Goal: Book appointment/travel/reservation

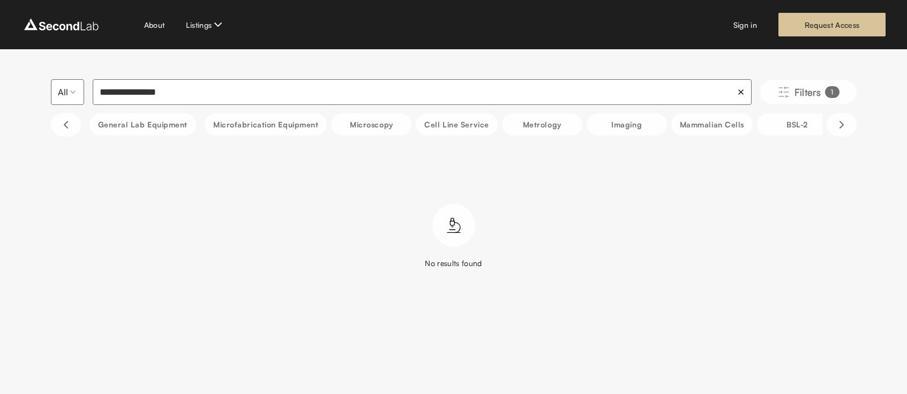
click at [176, 94] on input "**********" at bounding box center [422, 92] width 659 height 26
type input "**********"
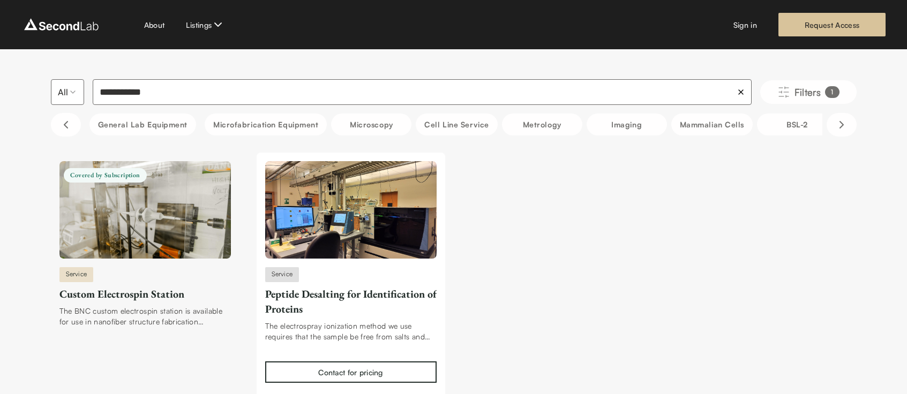
click at [174, 200] on img at bounding box center [144, 210] width 171 height 98
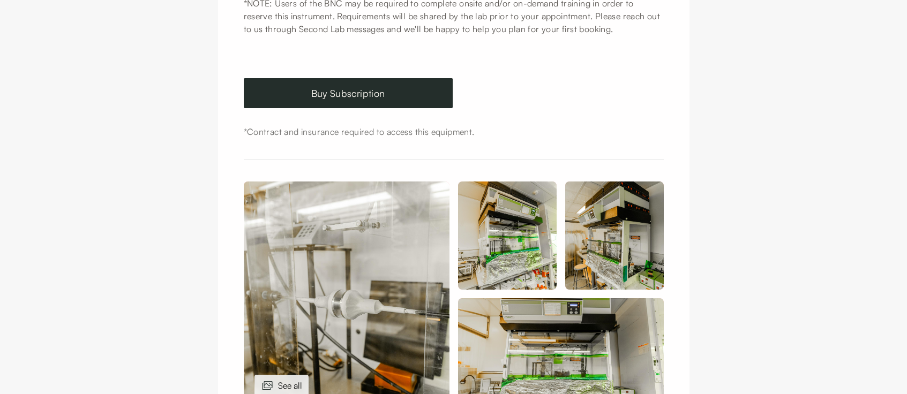
scroll to position [312, 0]
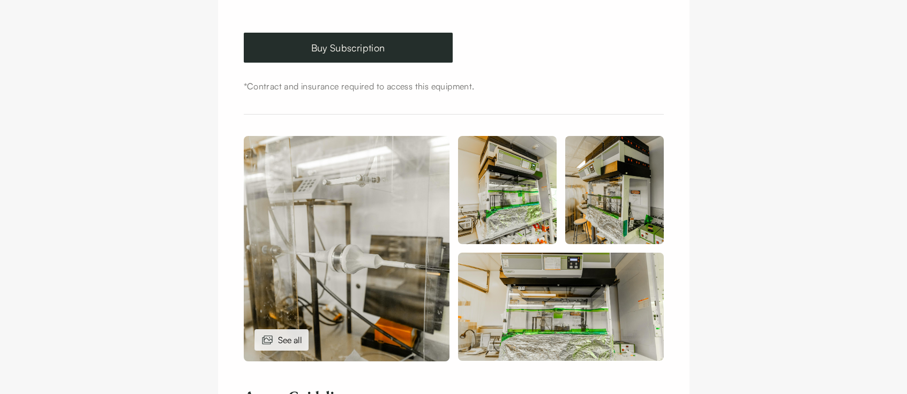
click at [351, 214] on img at bounding box center [347, 249] width 206 height 226
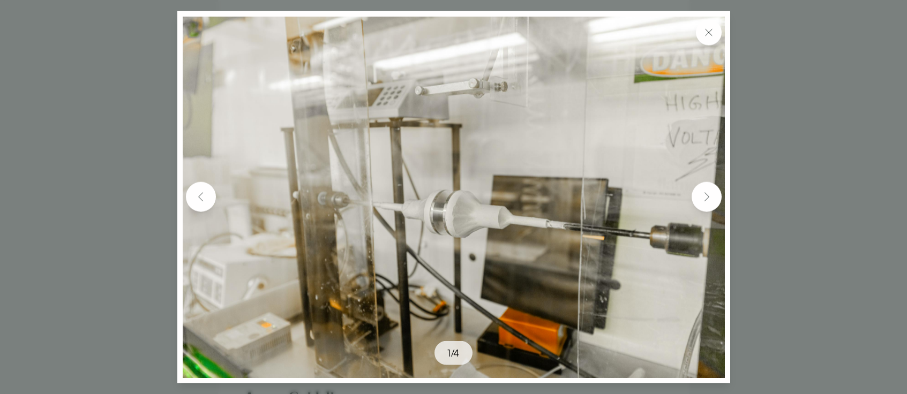
click at [704, 193] on img at bounding box center [706, 197] width 17 height 17
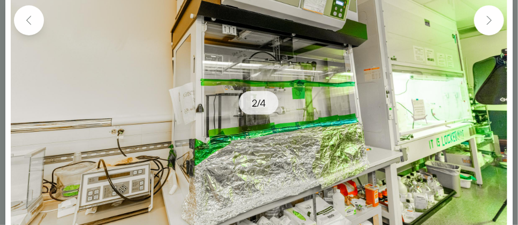
scroll to position [109, 0]
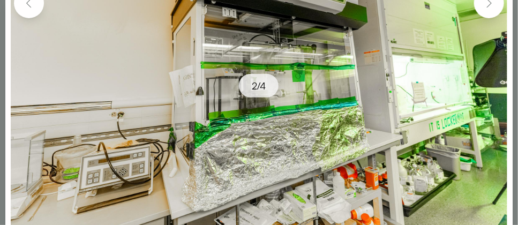
click at [472, 131] on img at bounding box center [259, 61] width 497 height 331
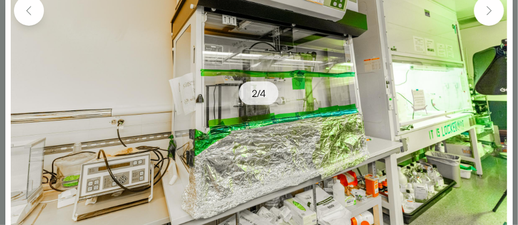
scroll to position [96, 0]
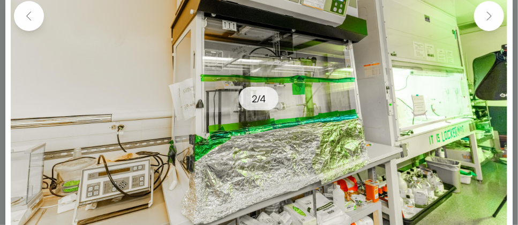
click at [493, 18] on img at bounding box center [489, 16] width 17 height 17
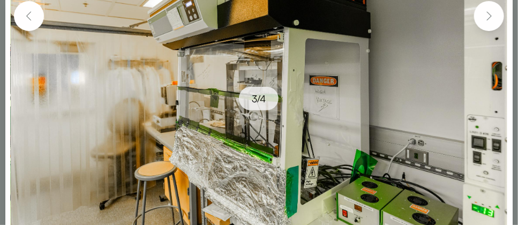
click at [33, 16] on img at bounding box center [28, 16] width 17 height 17
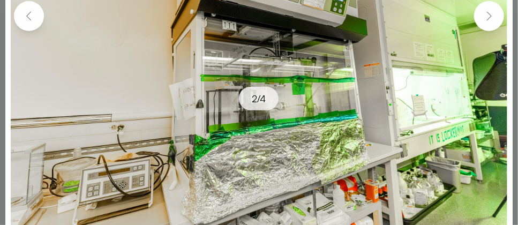
click at [487, 20] on img at bounding box center [489, 16] width 17 height 17
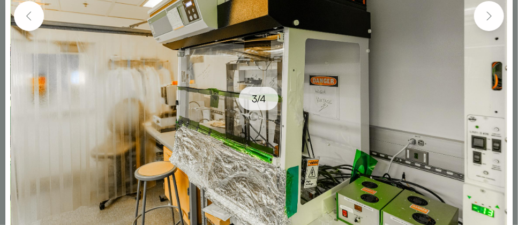
click at [270, 73] on img at bounding box center [259, 74] width 497 height 331
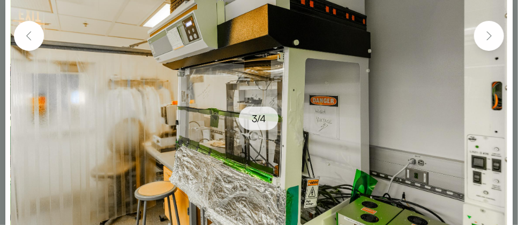
scroll to position [77, 0]
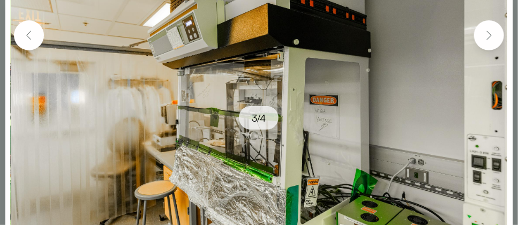
click at [28, 38] on img at bounding box center [28, 35] width 17 height 17
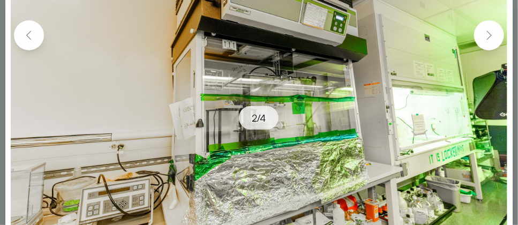
click at [490, 41] on img at bounding box center [489, 35] width 17 height 17
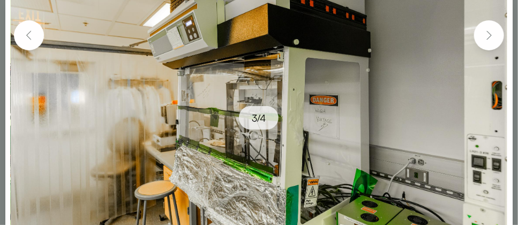
click at [490, 41] on img at bounding box center [489, 35] width 17 height 17
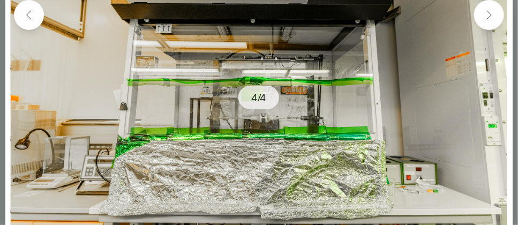
scroll to position [95, 0]
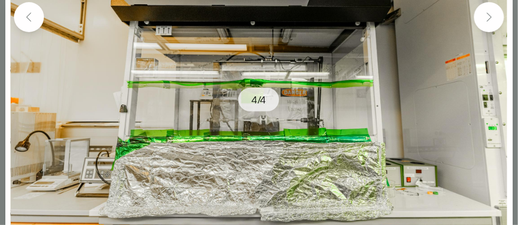
click at [489, 24] on img at bounding box center [489, 17] width 17 height 17
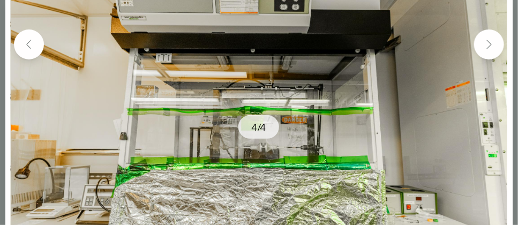
scroll to position [64, 0]
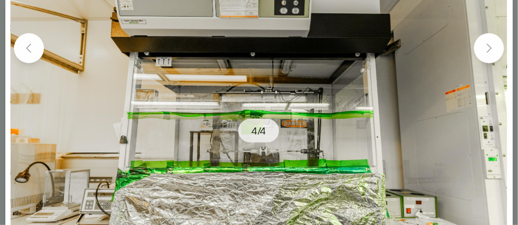
click at [492, 49] on img at bounding box center [489, 48] width 17 height 17
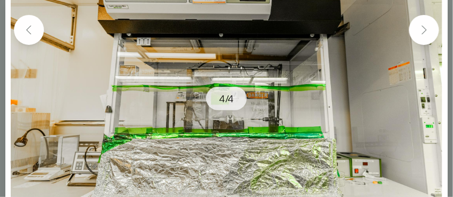
scroll to position [56, 0]
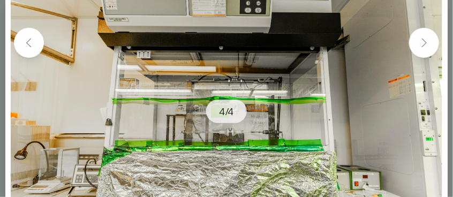
click at [423, 36] on img at bounding box center [424, 42] width 17 height 17
click at [426, 51] on img at bounding box center [424, 42] width 17 height 17
click at [36, 40] on img at bounding box center [28, 42] width 17 height 17
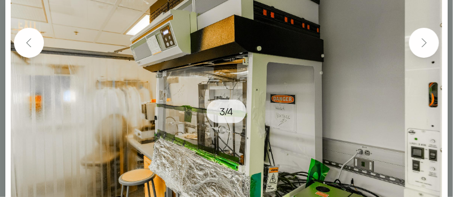
click at [36, 40] on img at bounding box center [28, 42] width 17 height 17
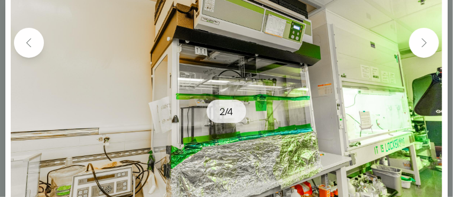
click at [36, 40] on img at bounding box center [28, 42] width 17 height 17
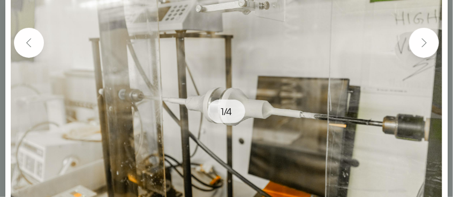
click at [36, 40] on img at bounding box center [28, 42] width 17 height 17
click at [35, 40] on img at bounding box center [28, 42] width 17 height 17
click at [426, 54] on button at bounding box center [424, 43] width 30 height 30
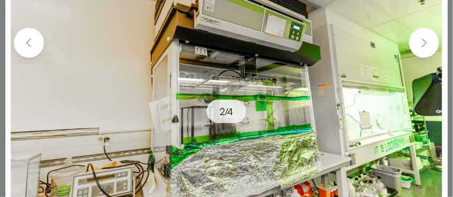
click at [426, 54] on button at bounding box center [424, 43] width 30 height 30
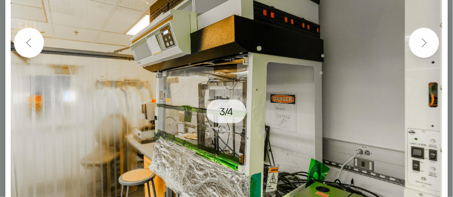
click at [426, 54] on button at bounding box center [424, 43] width 30 height 30
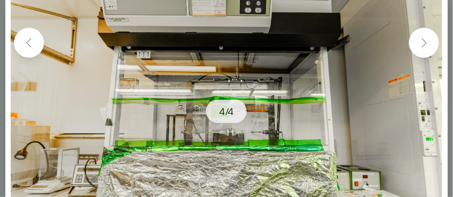
click at [426, 54] on button at bounding box center [424, 43] width 30 height 30
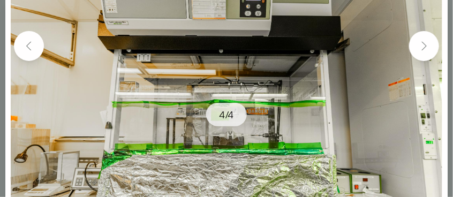
scroll to position [52, 0]
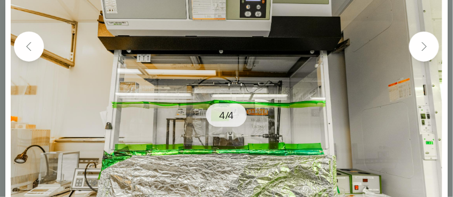
click at [421, 51] on img at bounding box center [424, 46] width 17 height 17
click at [420, 51] on img at bounding box center [424, 46] width 17 height 17
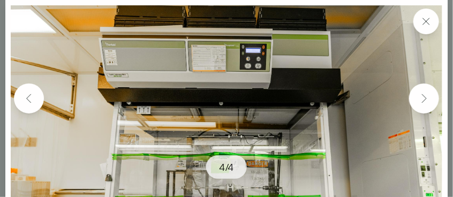
click at [424, 21] on img at bounding box center [426, 21] width 13 height 13
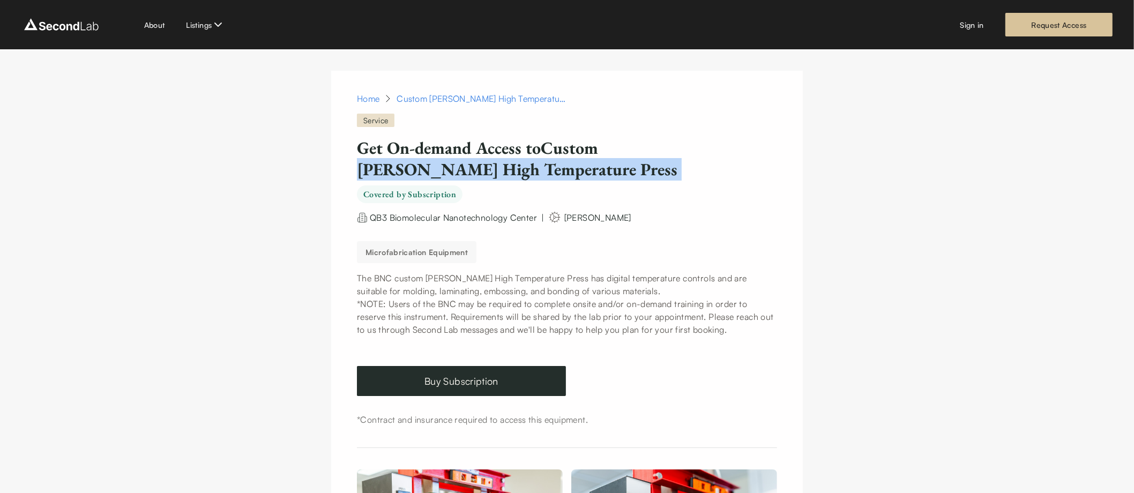
drag, startPoint x: 610, startPoint y: 148, endPoint x: 494, endPoint y: 167, distance: 117.3
click at [494, 167] on h1 "Get On-demand Access to Custom Carver High Temperature Press Covered by Subscri…" at bounding box center [539, 169] width 365 height 65
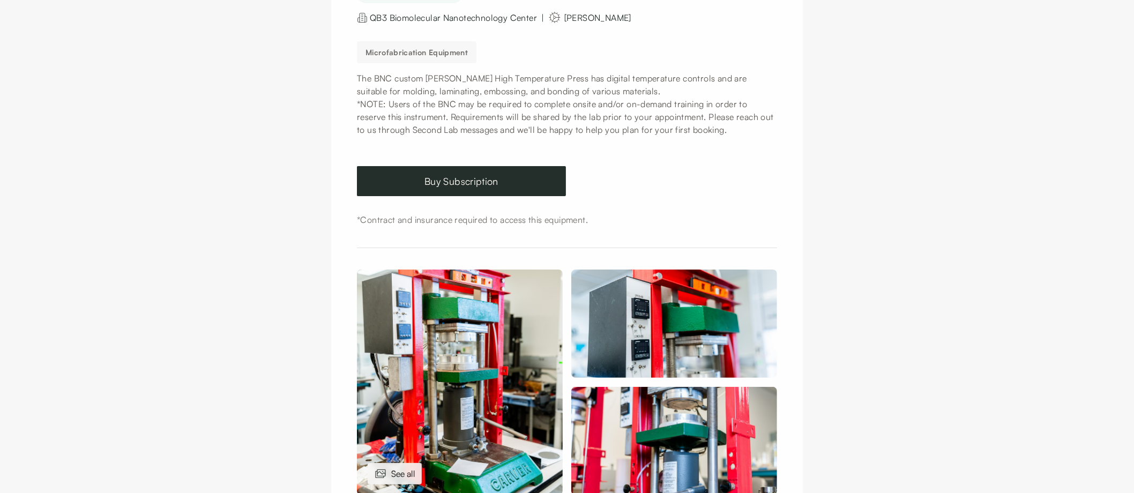
scroll to position [232, 0]
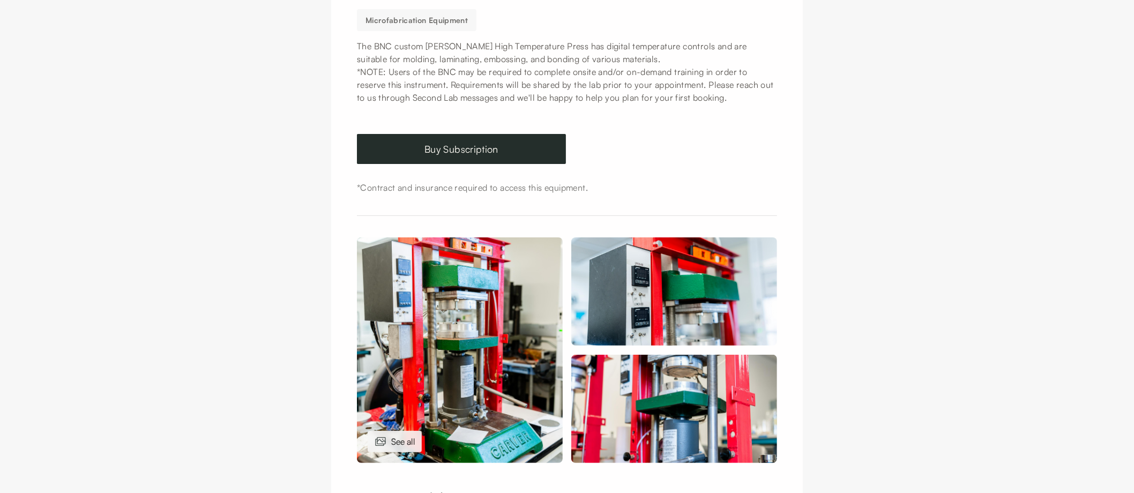
copy h1 "Carver High Temperature Press"
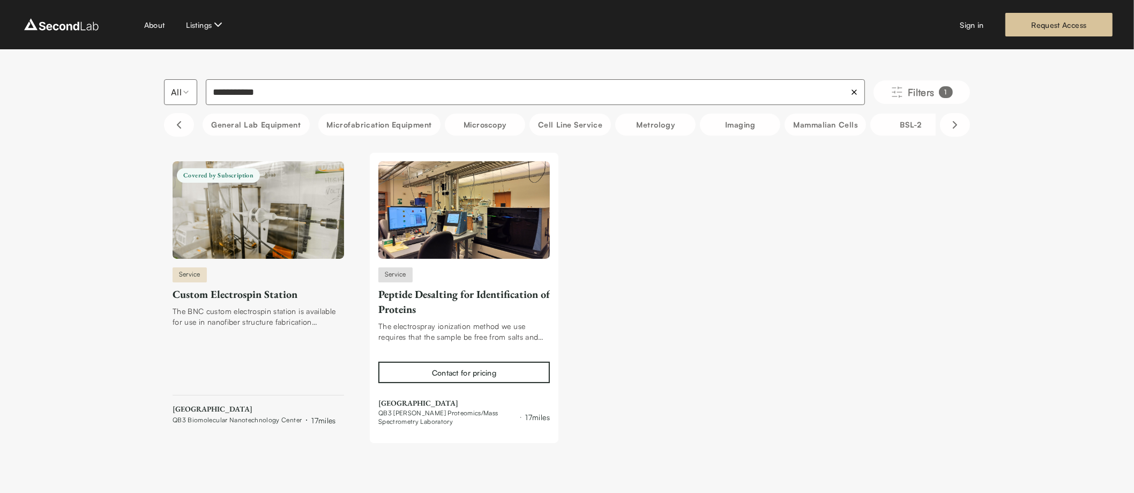
click at [285, 304] on div "Service Custom Electrospin Station The BNC custom electrospin station is availa…" at bounding box center [258, 346] width 171 height 159
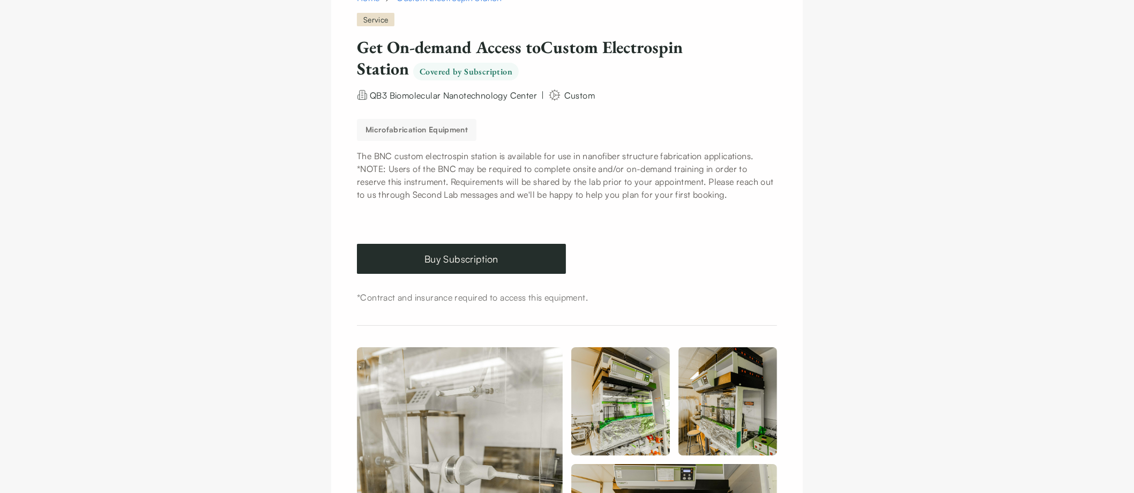
scroll to position [226, 0]
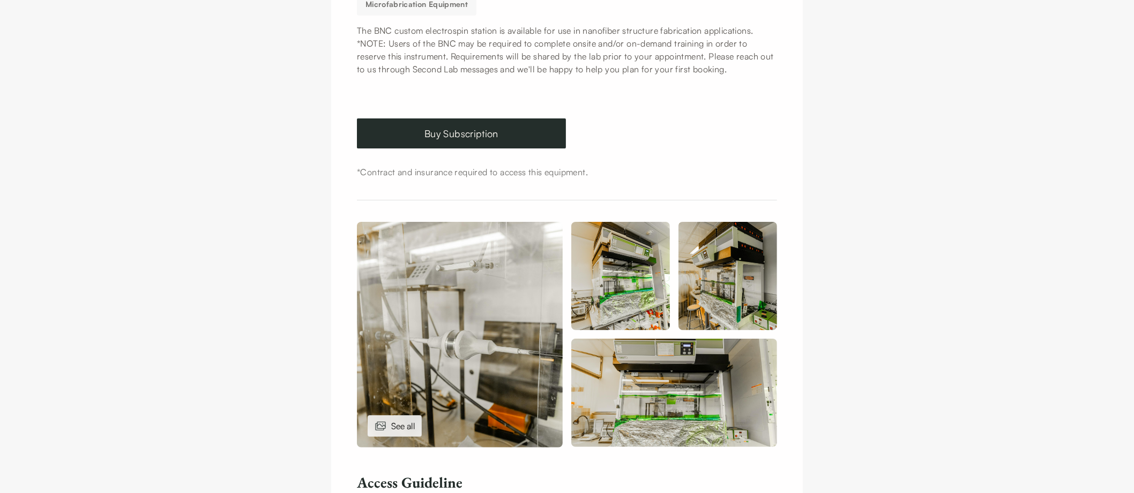
click at [480, 284] on img at bounding box center [460, 335] width 206 height 226
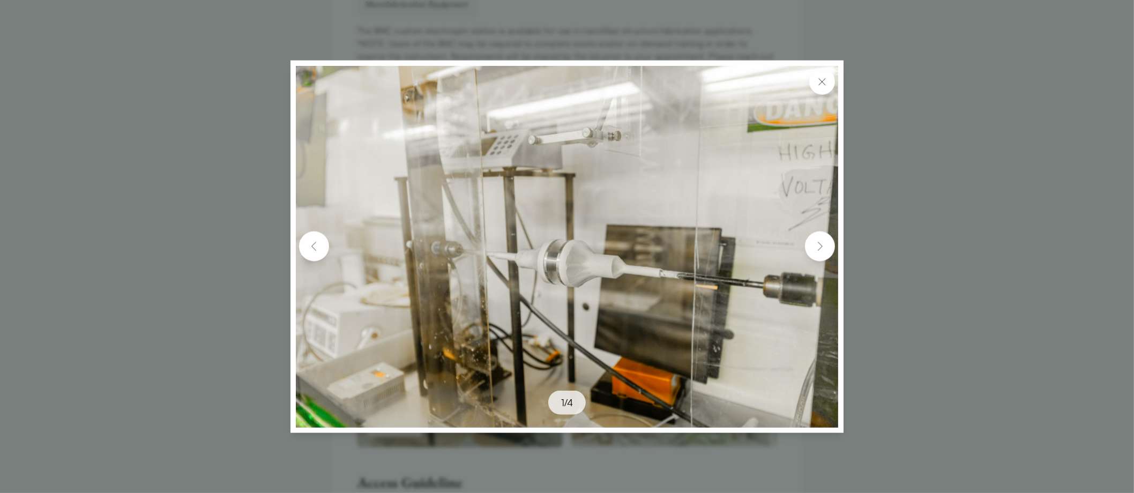
click at [813, 244] on img at bounding box center [819, 246] width 17 height 17
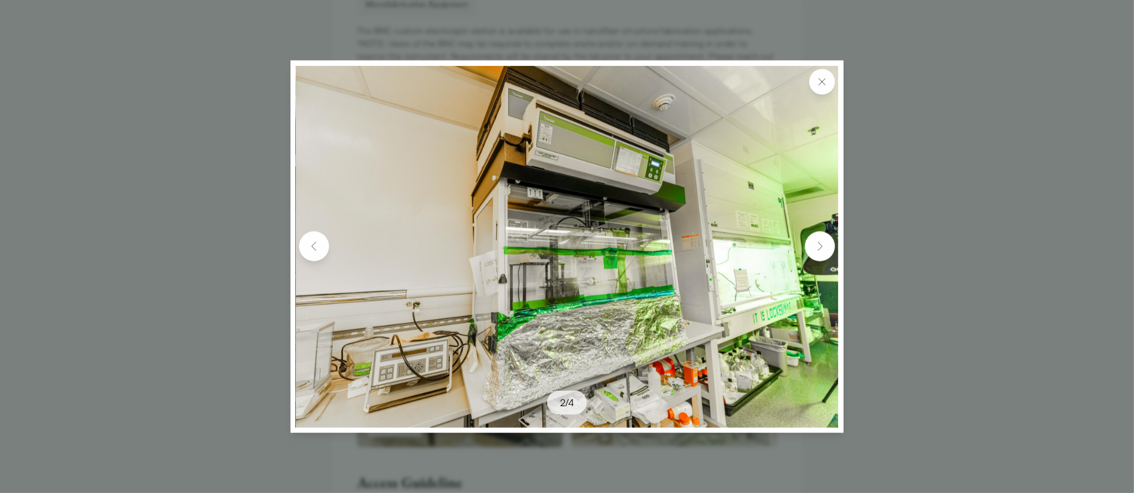
click at [310, 247] on img at bounding box center [313, 246] width 17 height 17
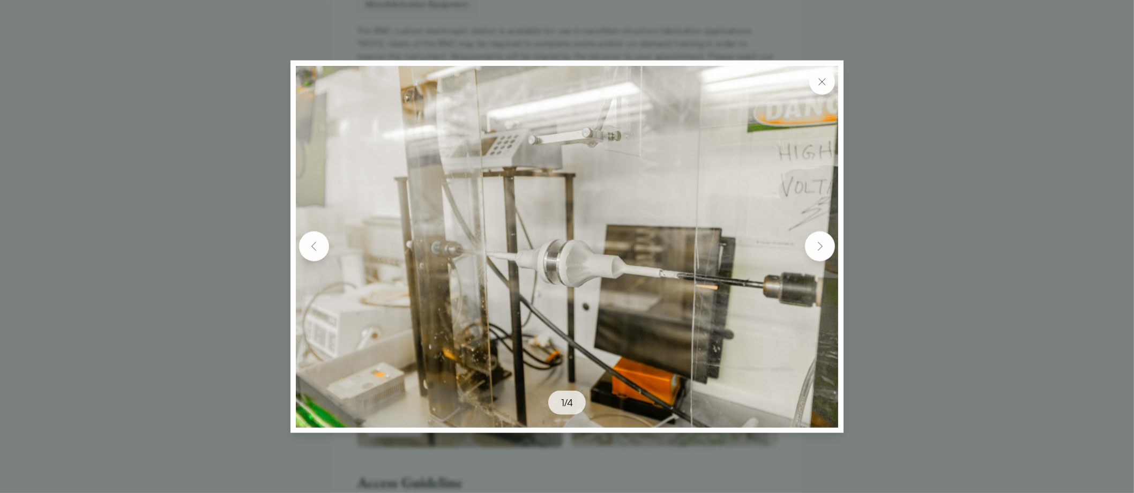
click at [819, 249] on img at bounding box center [819, 246] width 17 height 17
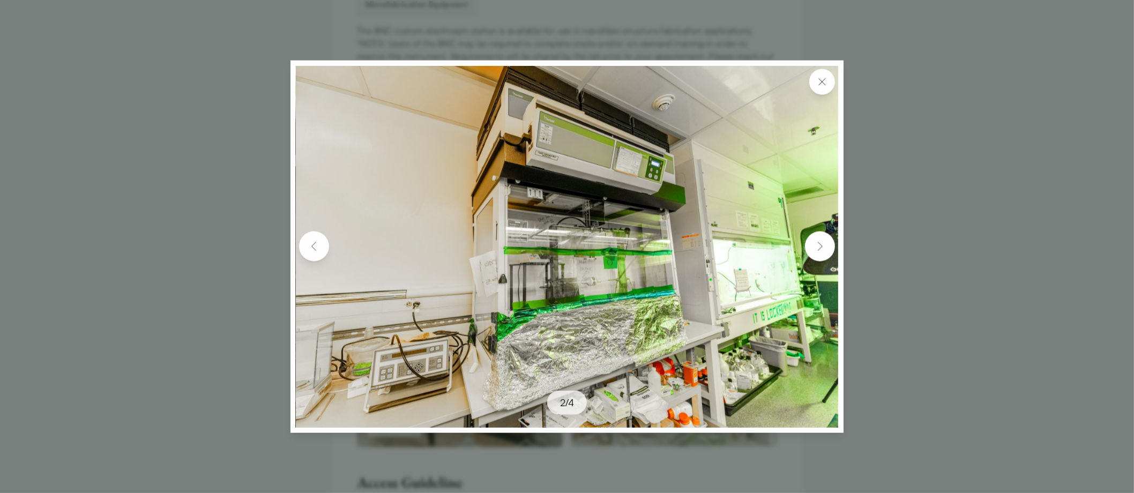
click at [313, 248] on img at bounding box center [313, 246] width 17 height 17
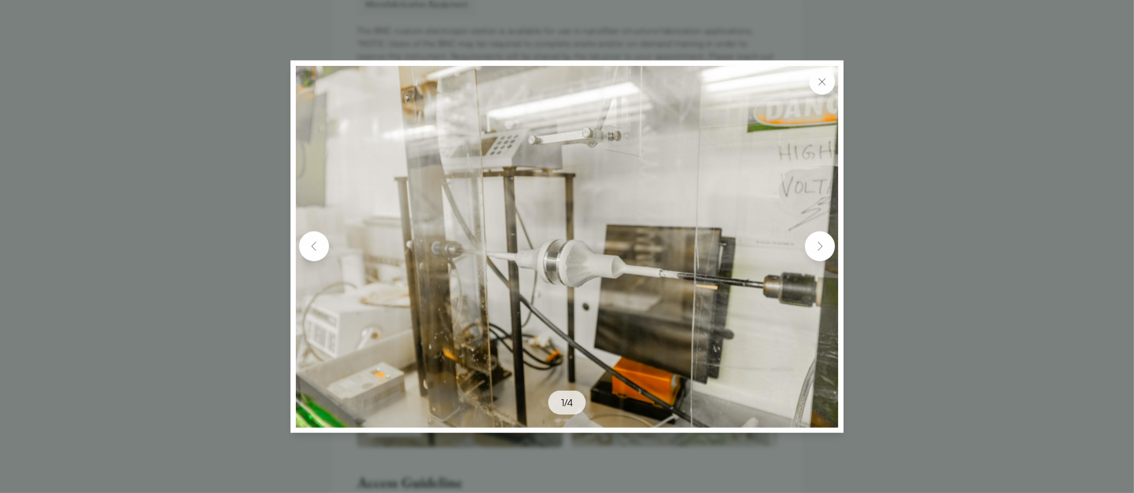
click at [814, 241] on img at bounding box center [819, 246] width 17 height 17
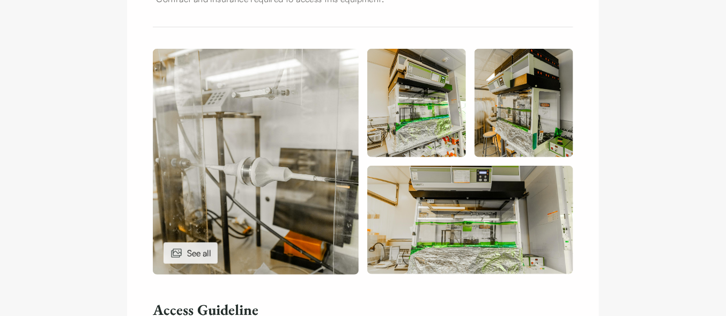
scroll to position [387, 0]
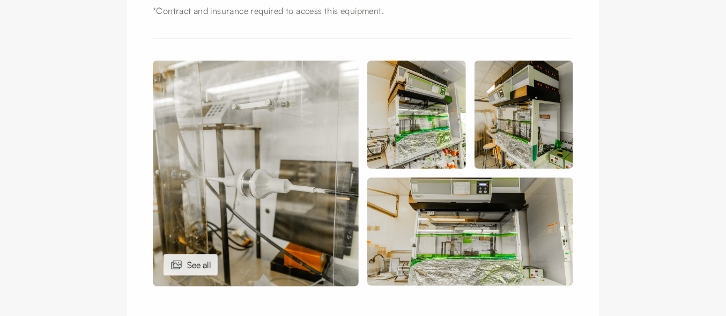
click at [218, 184] on img at bounding box center [256, 174] width 206 height 226
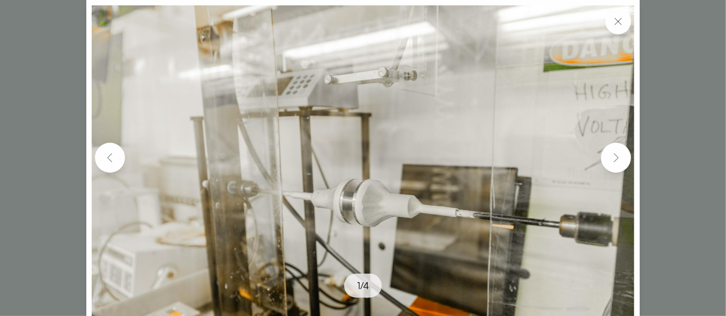
scroll to position [57, 0]
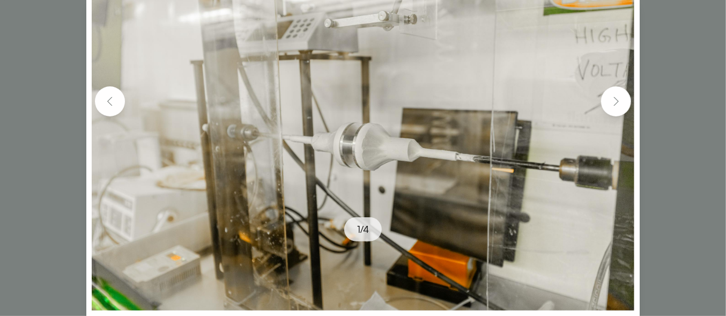
click at [622, 104] on img at bounding box center [615, 101] width 17 height 17
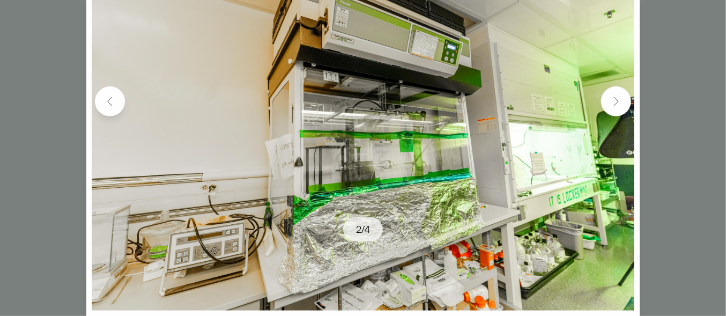
click at [628, 103] on button at bounding box center [616, 101] width 30 height 30
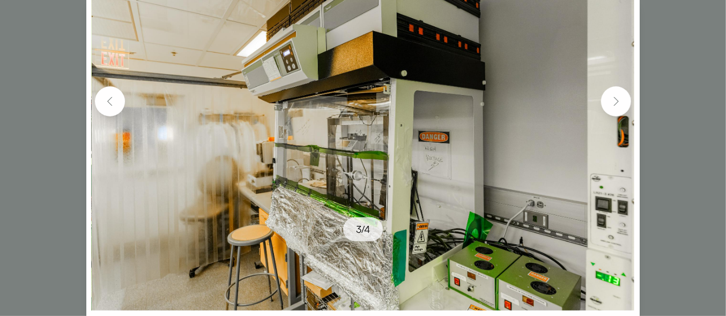
click at [612, 93] on img at bounding box center [615, 101] width 17 height 17
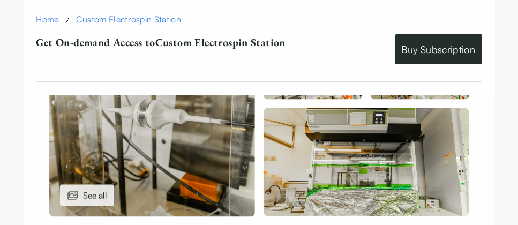
scroll to position [475, 0]
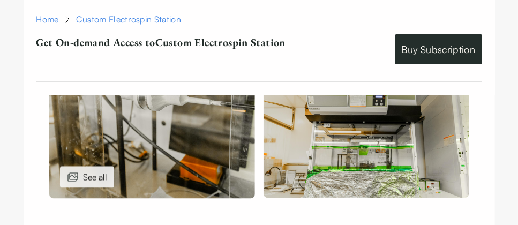
click at [339, 170] on img at bounding box center [367, 144] width 206 height 108
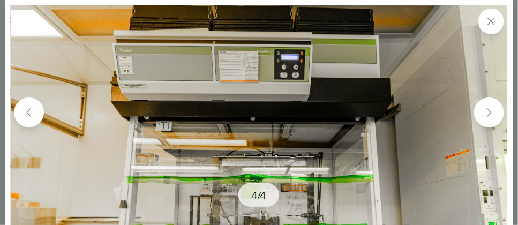
click at [262, 174] on img at bounding box center [259, 170] width 497 height 331
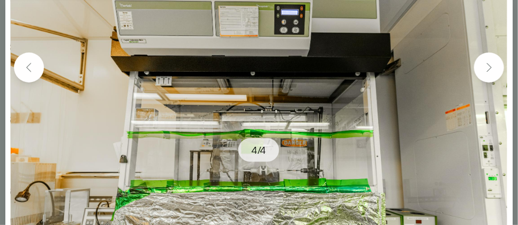
scroll to position [68, 0]
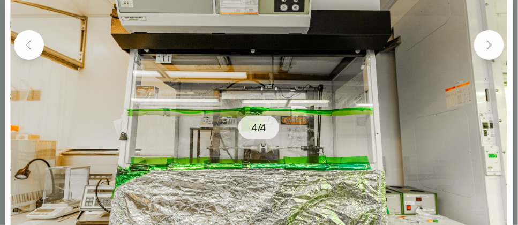
click at [492, 53] on button at bounding box center [489, 45] width 30 height 30
click at [484, 42] on img at bounding box center [489, 44] width 17 height 17
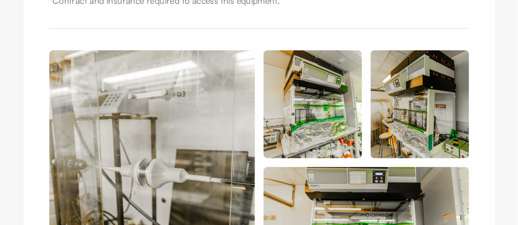
scroll to position [399, 0]
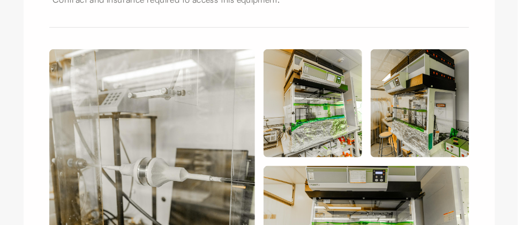
click at [432, 120] on img at bounding box center [420, 103] width 99 height 108
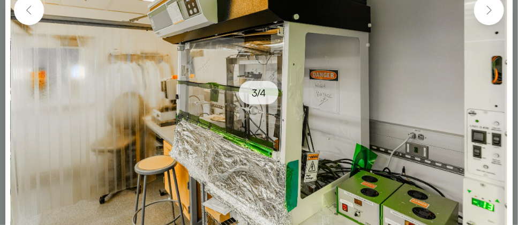
scroll to position [116, 0]
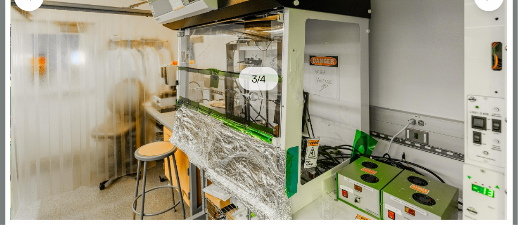
click at [367, 94] on div "3 / 4" at bounding box center [259, 94] width 508 height 30
click at [47, 120] on img at bounding box center [259, 54] width 497 height 331
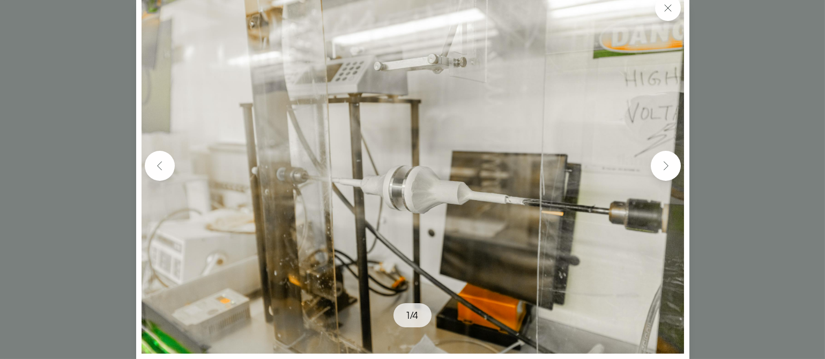
scroll to position [13, 0]
click at [667, 175] on button at bounding box center [666, 166] width 30 height 30
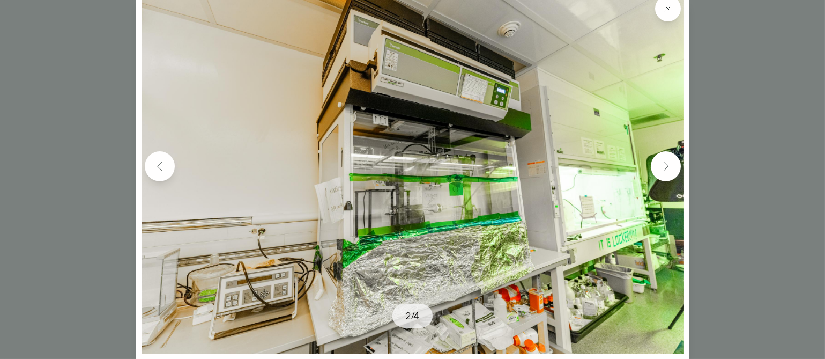
click at [667, 175] on button at bounding box center [666, 166] width 30 height 30
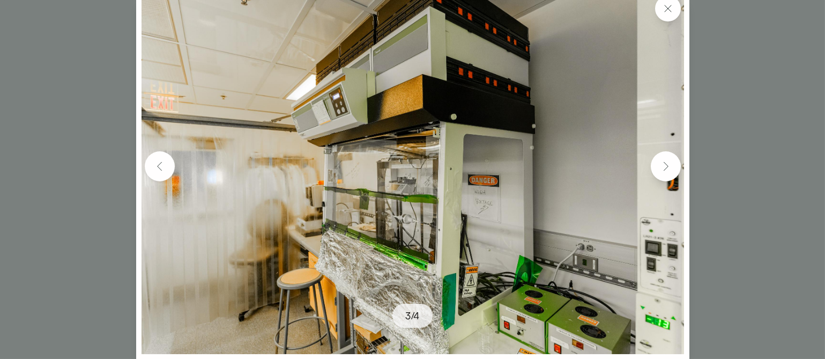
click at [667, 175] on button at bounding box center [666, 166] width 30 height 30
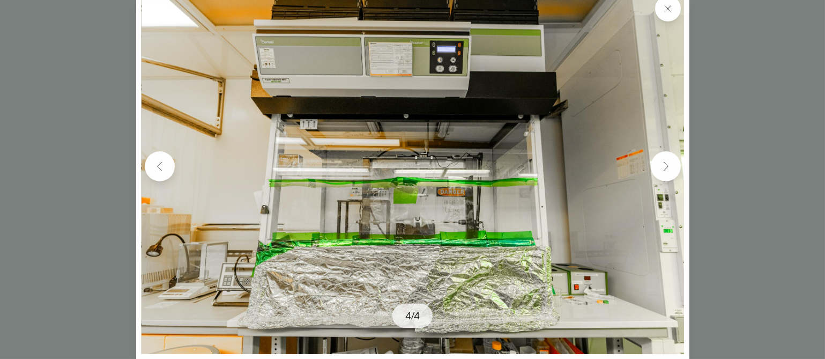
click at [661, 173] on img at bounding box center [665, 166] width 17 height 17
click at [660, 162] on img at bounding box center [665, 166] width 17 height 17
click at [157, 167] on img at bounding box center [159, 166] width 17 height 17
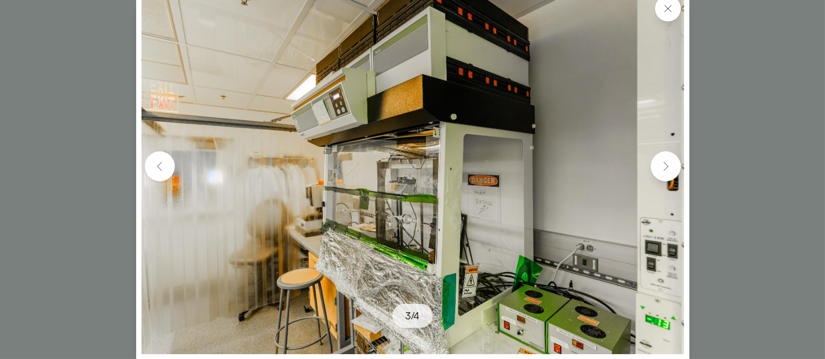
click at [157, 167] on img at bounding box center [159, 166] width 17 height 17
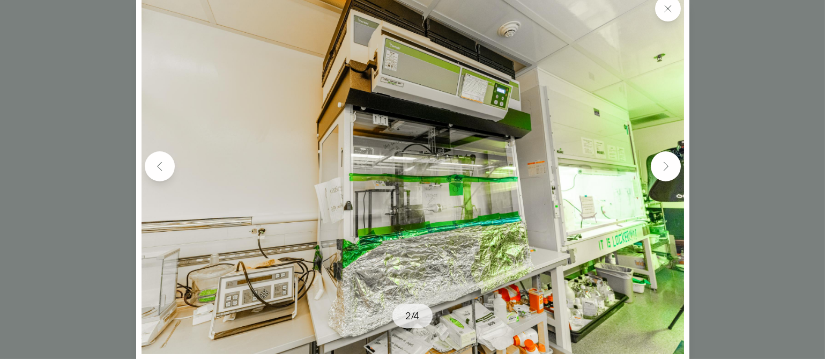
click at [157, 167] on img at bounding box center [159, 166] width 17 height 17
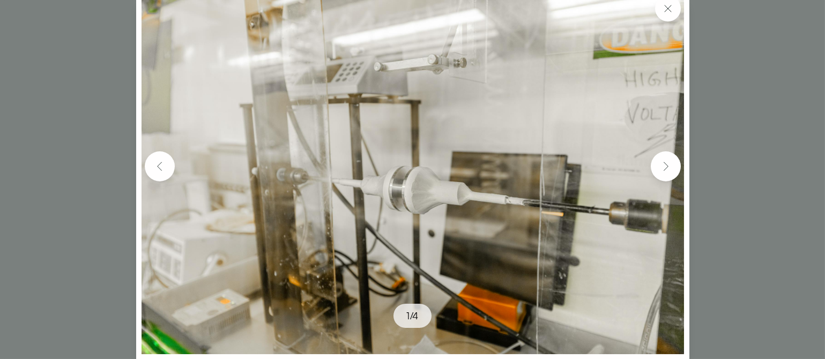
click at [157, 167] on img at bounding box center [159, 166] width 17 height 17
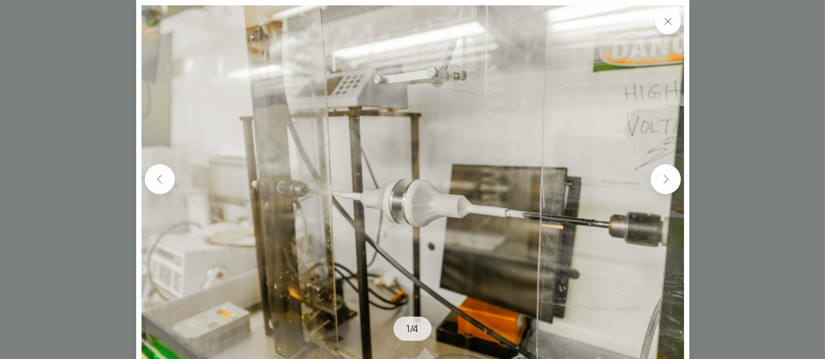
click at [674, 190] on button at bounding box center [666, 180] width 30 height 30
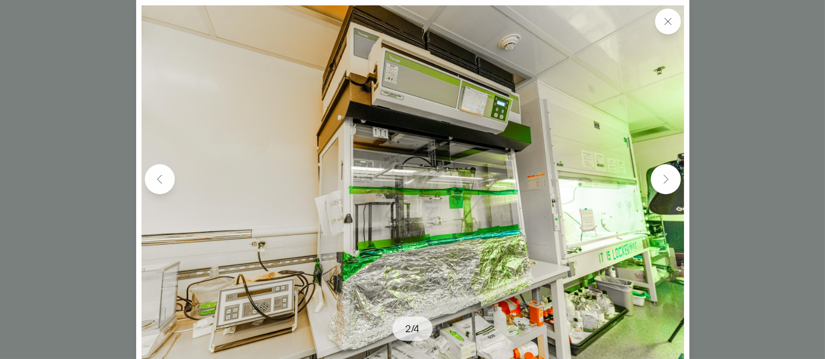
click at [158, 191] on button at bounding box center [160, 180] width 30 height 30
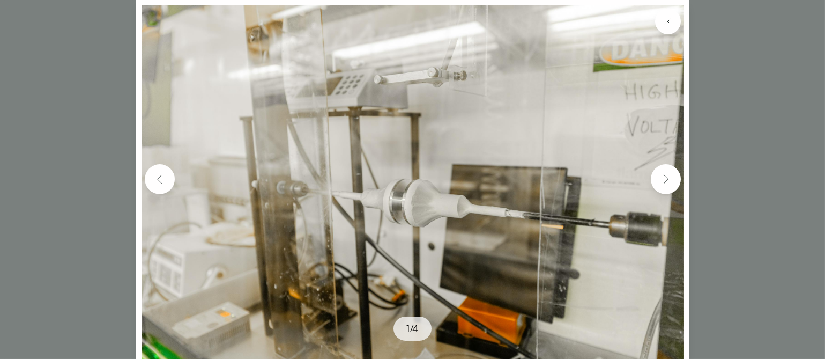
click at [662, 184] on img at bounding box center [665, 179] width 17 height 17
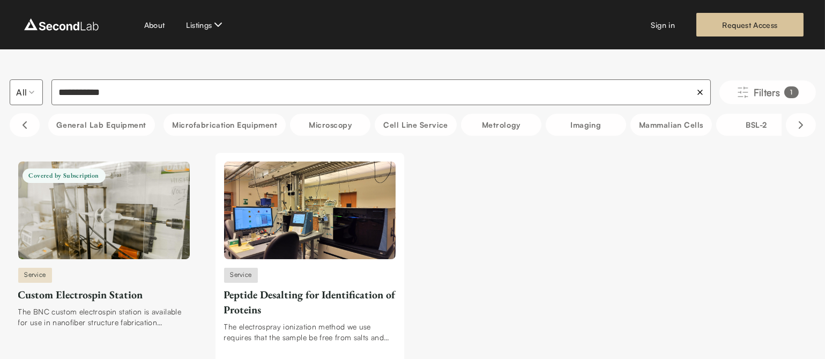
click at [122, 231] on img at bounding box center [103, 210] width 171 height 98
